Goal: Transaction & Acquisition: Purchase product/service

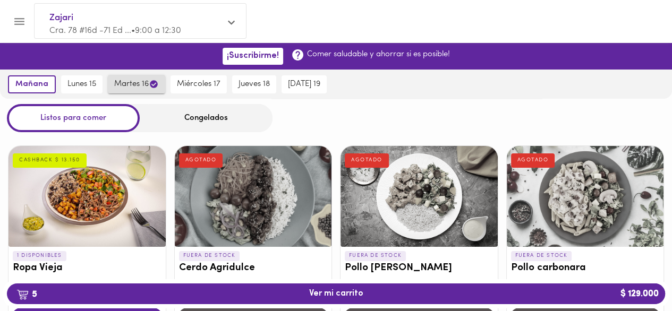
click at [114, 81] on span "martes 16" at bounding box center [136, 84] width 45 height 10
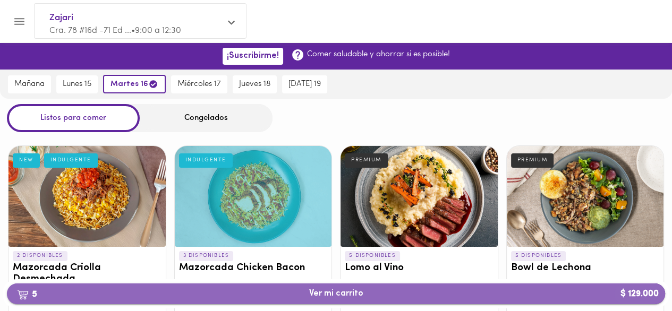
click at [329, 296] on span "5 Ver mi carrito $ 129.000" at bounding box center [336, 294] width 54 height 10
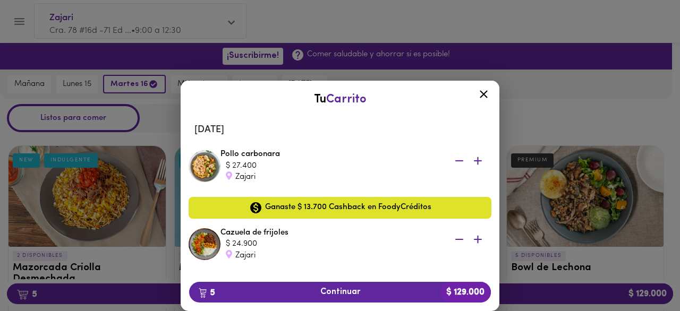
click at [544, 97] on div "Tu Carrito Martes 16 de septiembre Pollo carbonara $ 27.400 Zajari Ganaste $ 13…" at bounding box center [340, 179] width 680 height 265
